Goal: Task Accomplishment & Management: Use online tool/utility

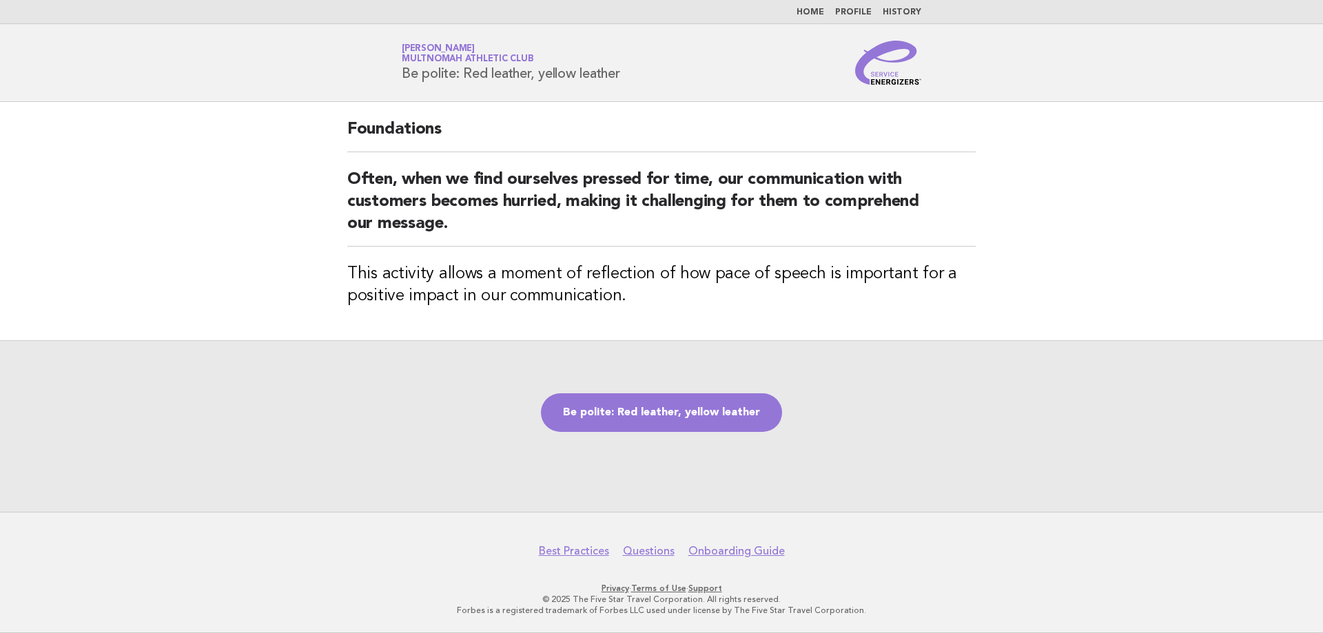
click at [612, 384] on div "Be polite: Red leather, yellow leather" at bounding box center [661, 426] width 1323 height 172
click at [611, 406] on link "Be polite: Red leather, yellow leather" at bounding box center [661, 412] width 241 height 39
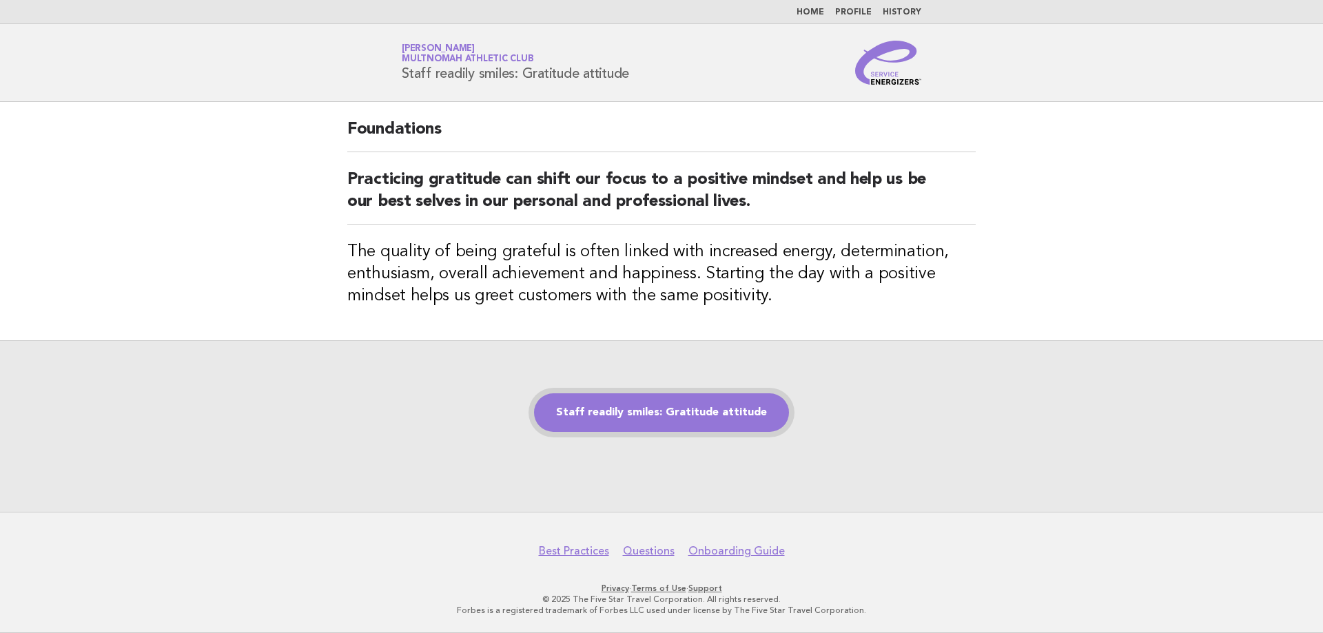
click at [623, 418] on link "Staff readily smiles: Gratitude attitude" at bounding box center [661, 412] width 255 height 39
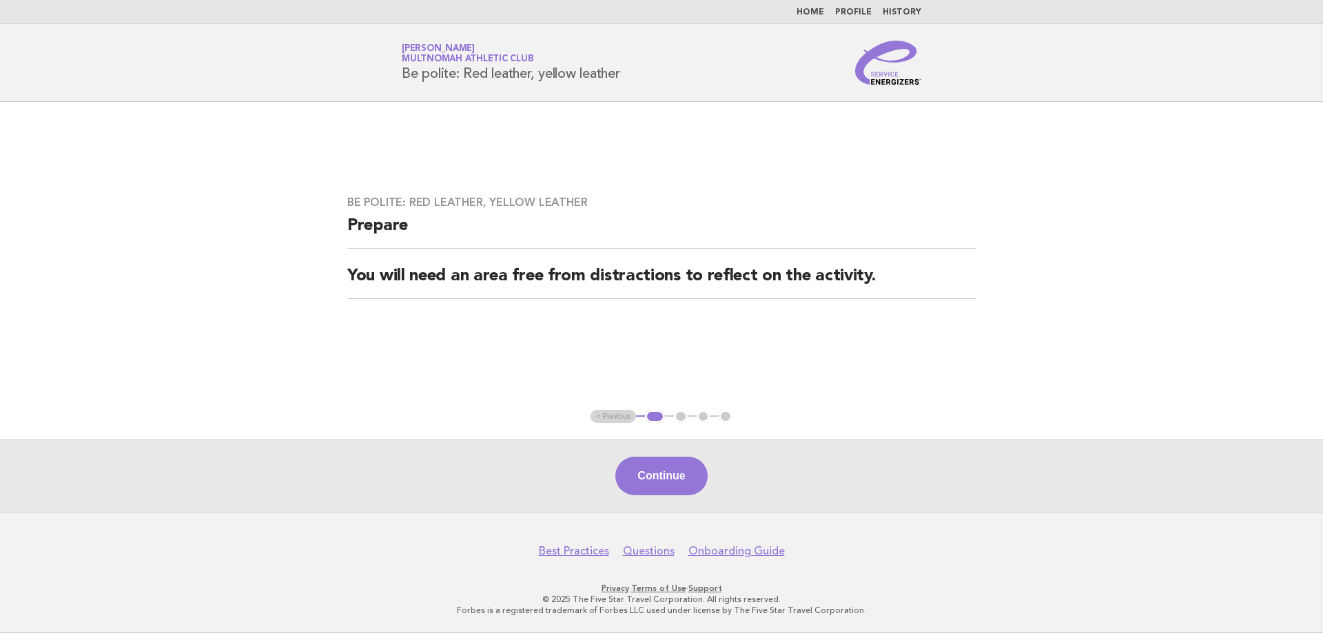
click at [659, 454] on div "Continue" at bounding box center [661, 476] width 1323 height 72
click at [652, 481] on button "Continue" at bounding box center [661, 476] width 92 height 39
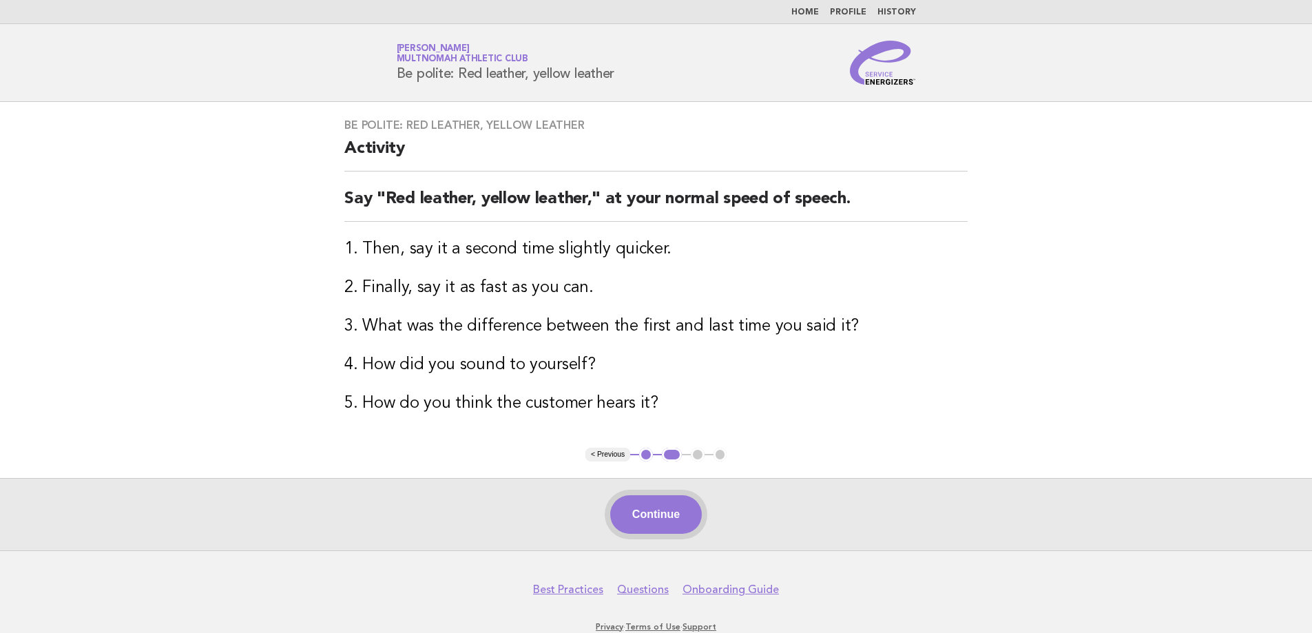
click at [677, 506] on button "Continue" at bounding box center [656, 514] width 92 height 39
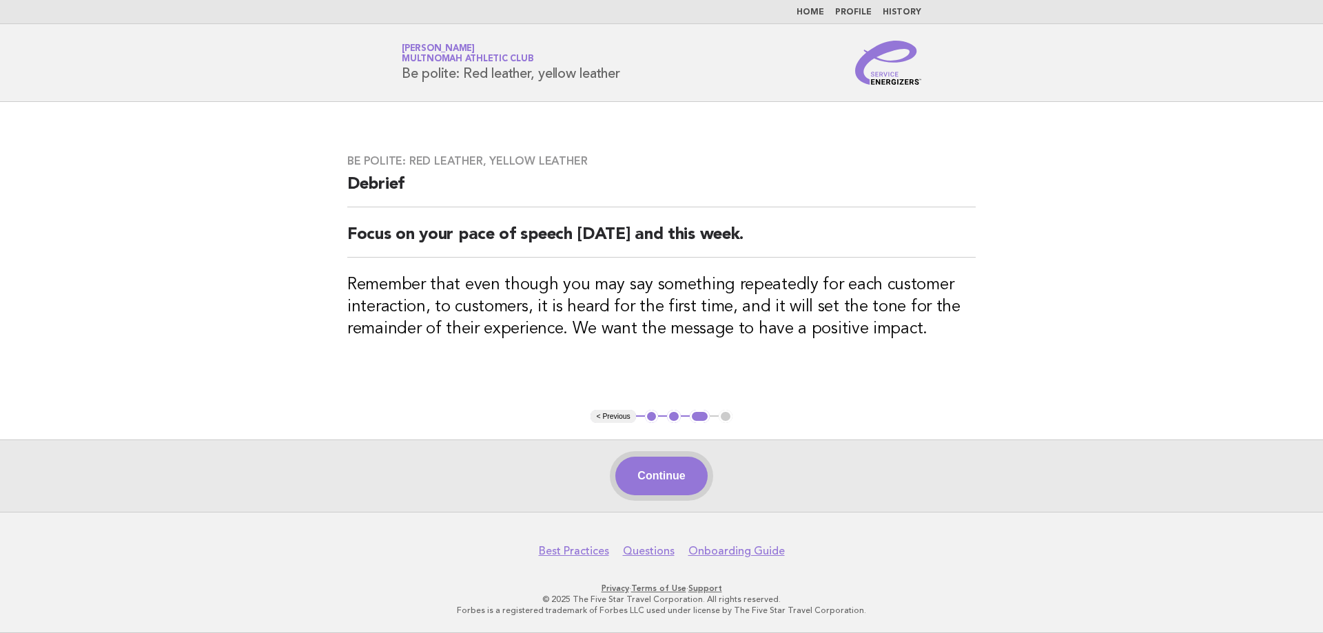
drag, startPoint x: 665, startPoint y: 511, endPoint x: 665, endPoint y: 492, distance: 19.3
click at [665, 492] on div "Continue" at bounding box center [661, 476] width 1323 height 72
click at [665, 488] on button "Continue" at bounding box center [661, 476] width 92 height 39
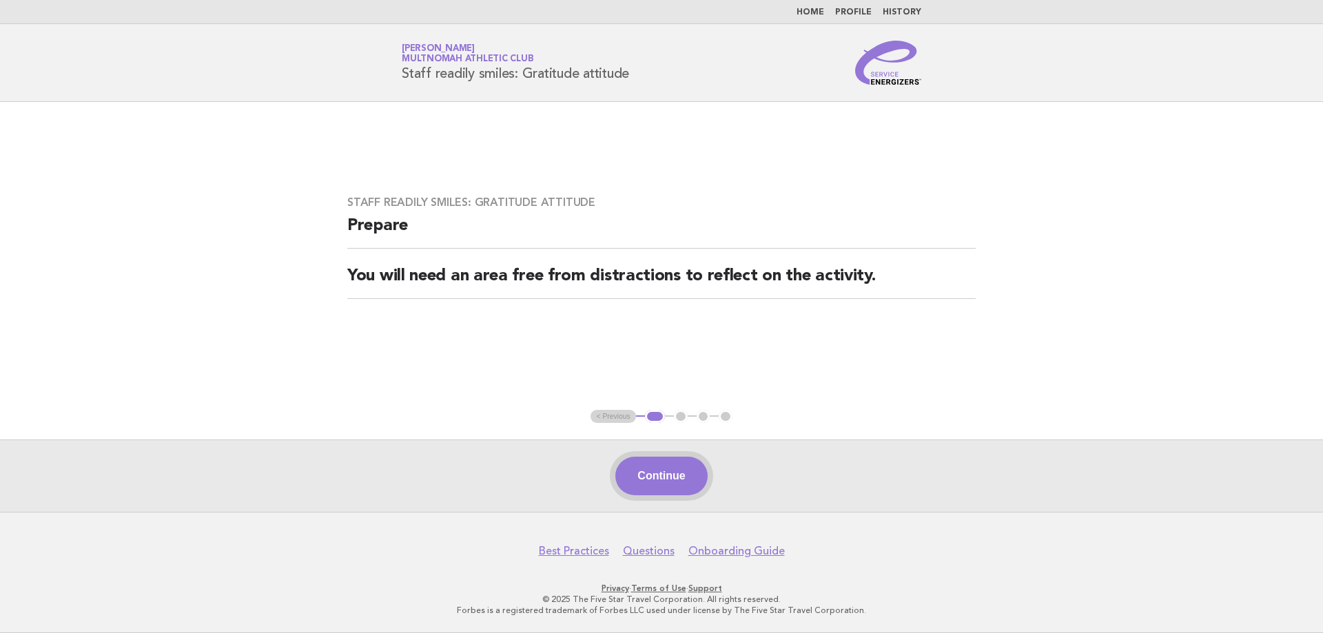
click at [683, 472] on button "Continue" at bounding box center [661, 476] width 92 height 39
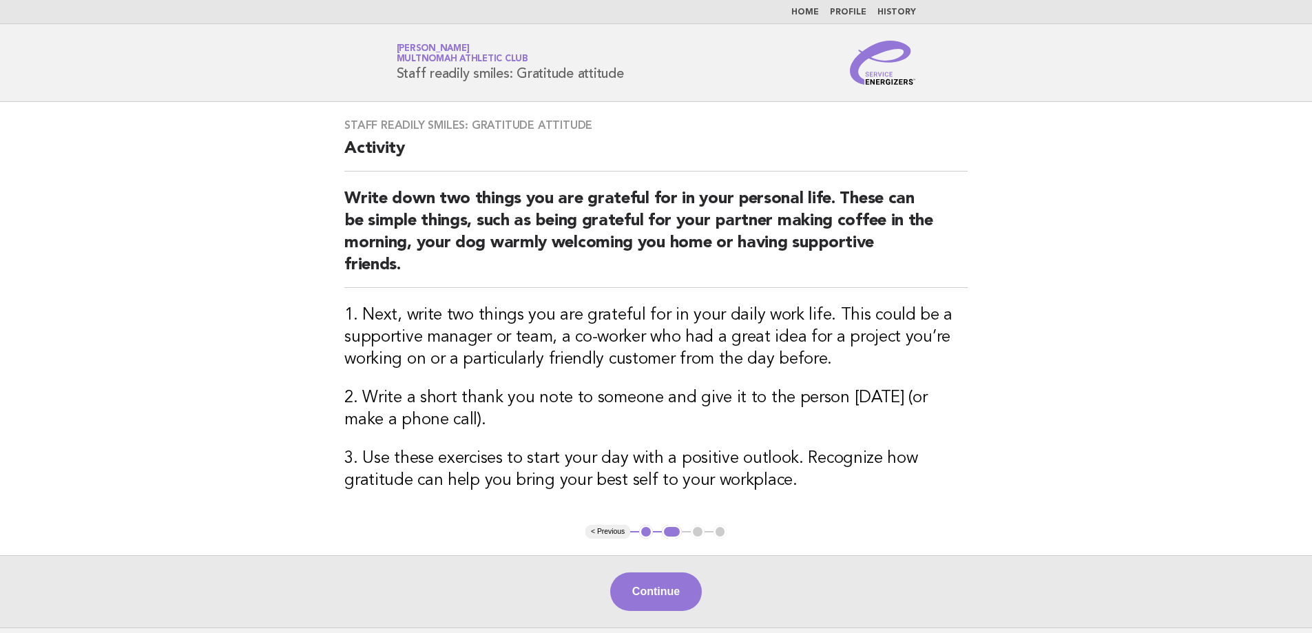
click at [702, 493] on div "Staff readily smiles: Gratitude attitude Activity Write down two things you are…" at bounding box center [656, 313] width 657 height 423
click at [655, 583] on button "Continue" at bounding box center [656, 592] width 92 height 39
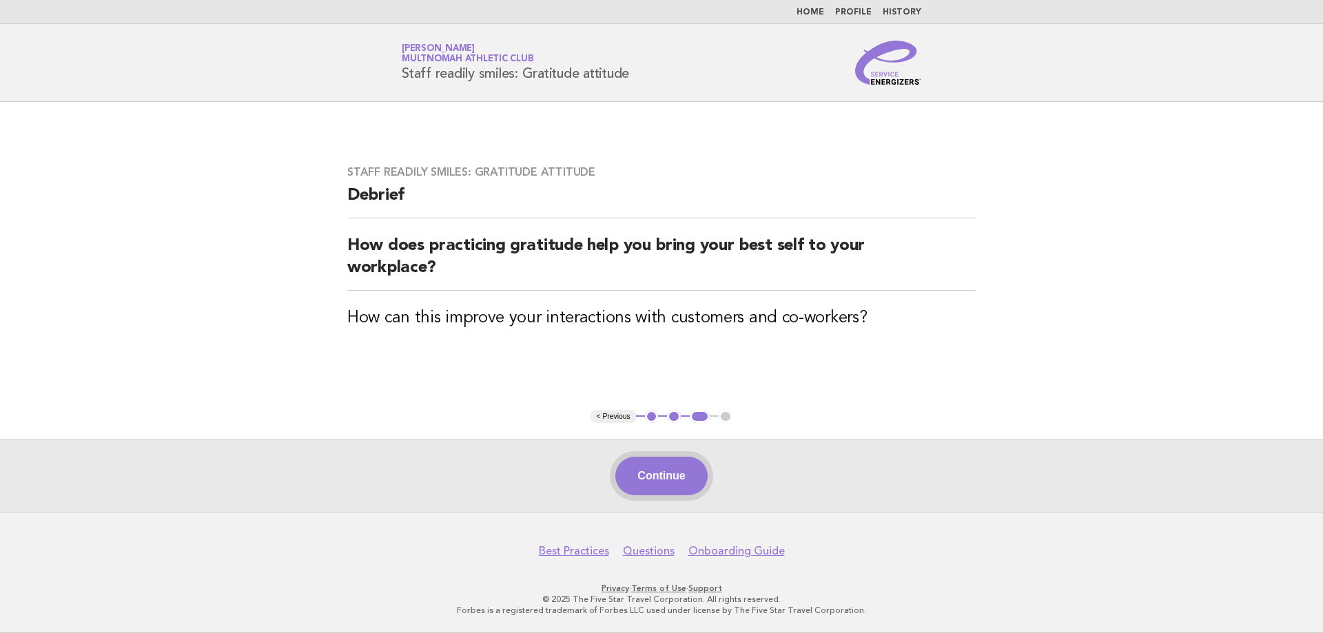
click at [676, 467] on button "Continue" at bounding box center [661, 476] width 92 height 39
